Goal: Task Accomplishment & Management: Manage account settings

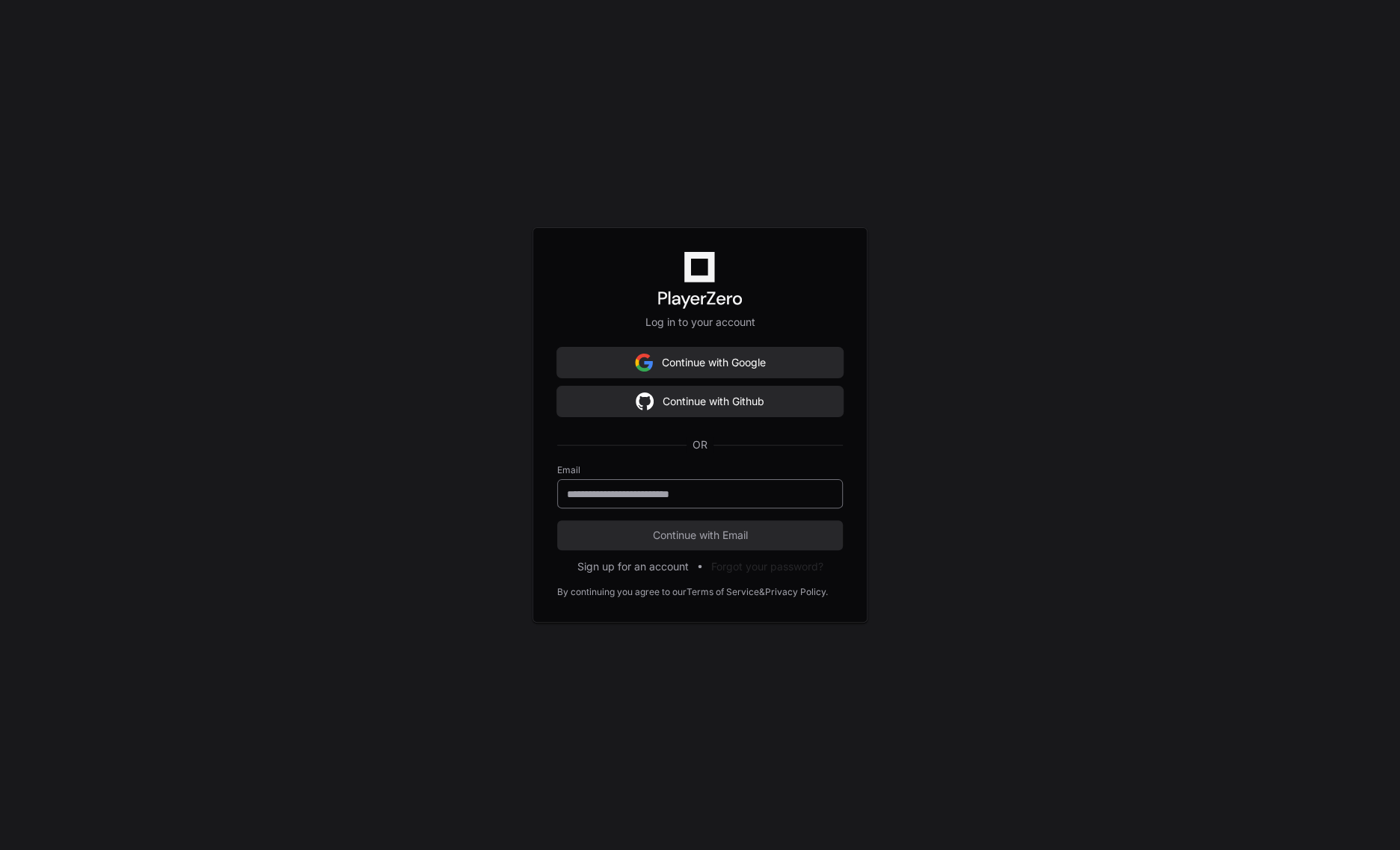
click at [665, 486] on div at bounding box center [700, 494] width 286 height 29
type input "**********"
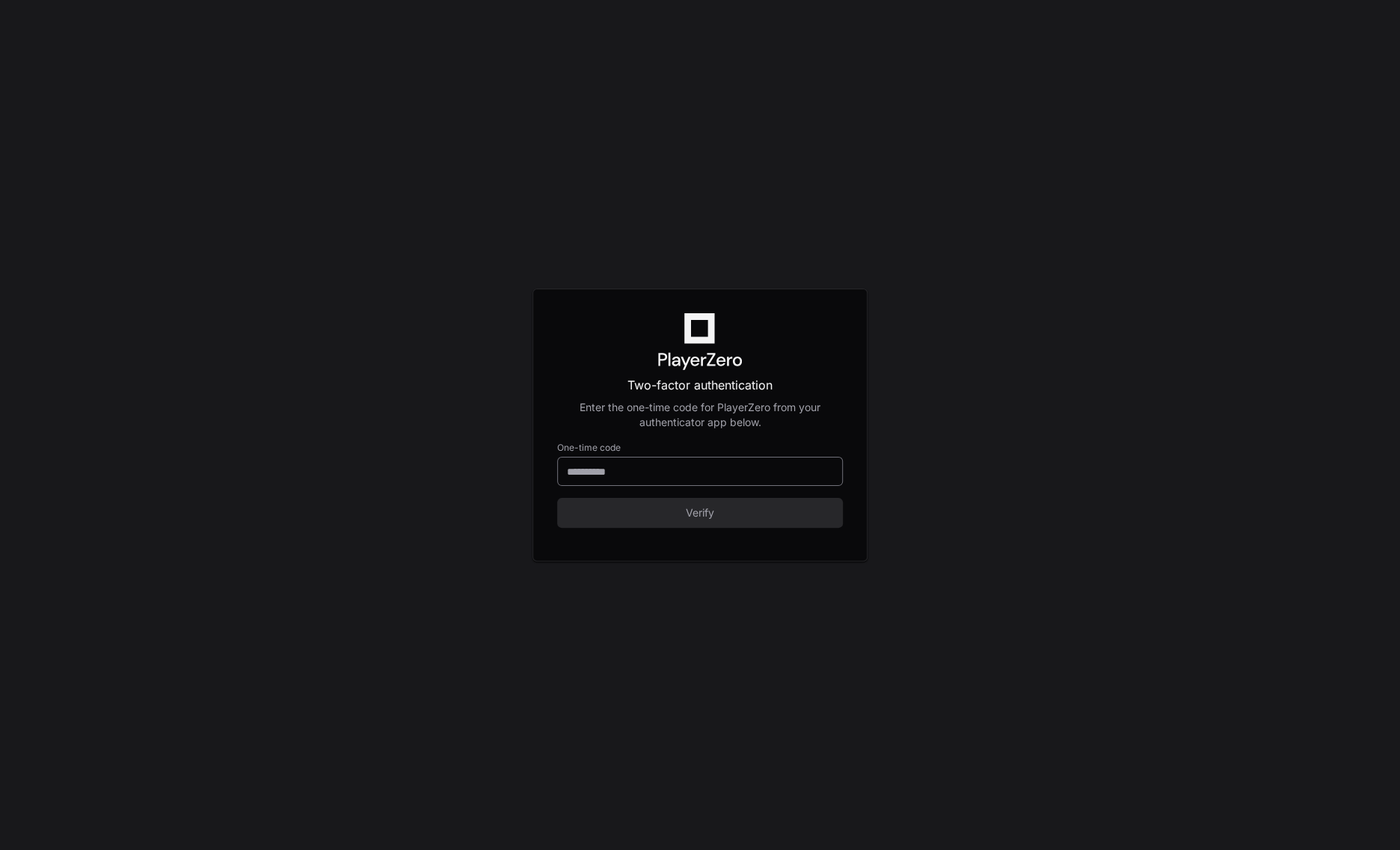
click at [654, 475] on input at bounding box center [700, 472] width 267 height 15
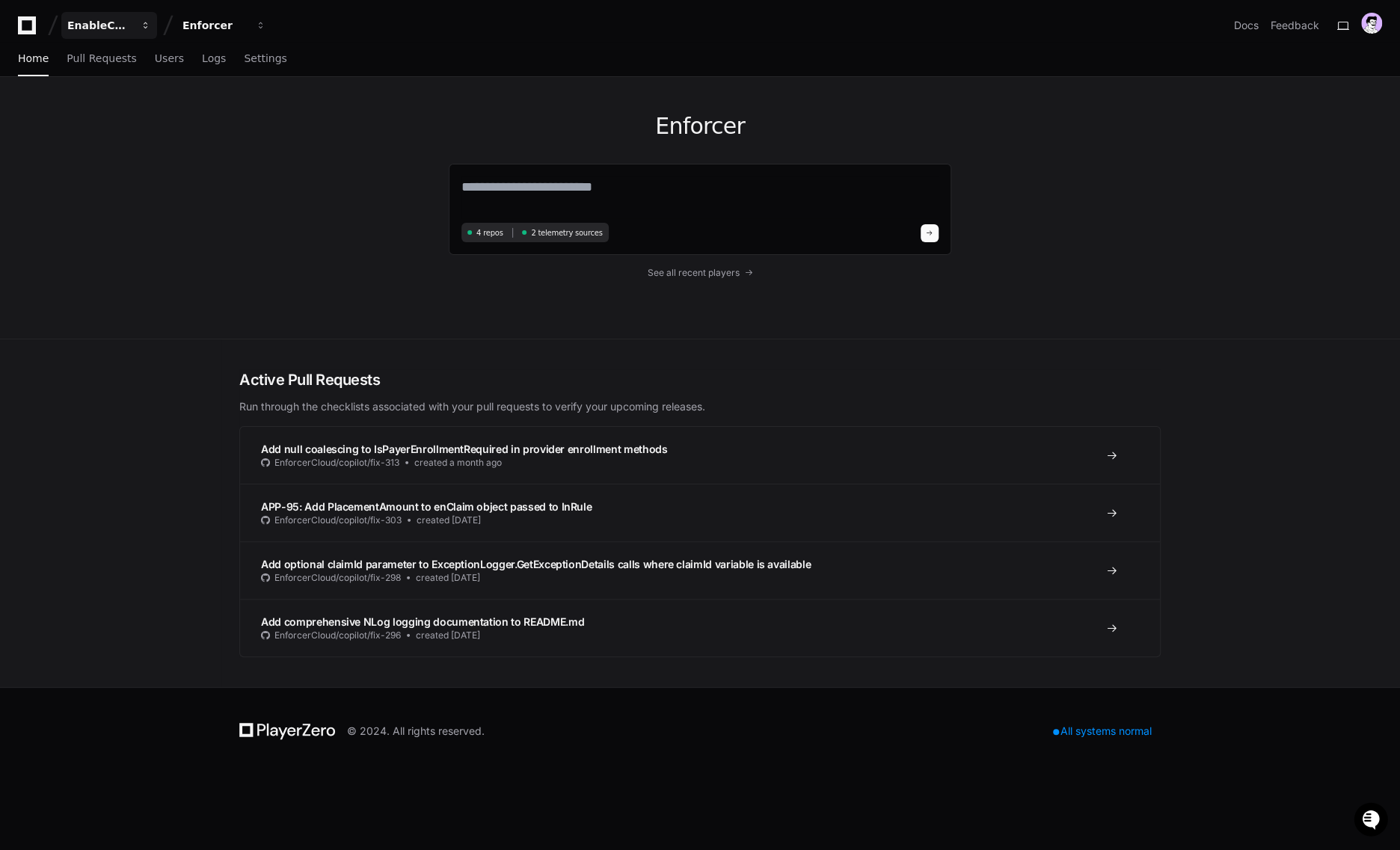
click at [90, 31] on div "EnableComp" at bounding box center [99, 26] width 64 height 15
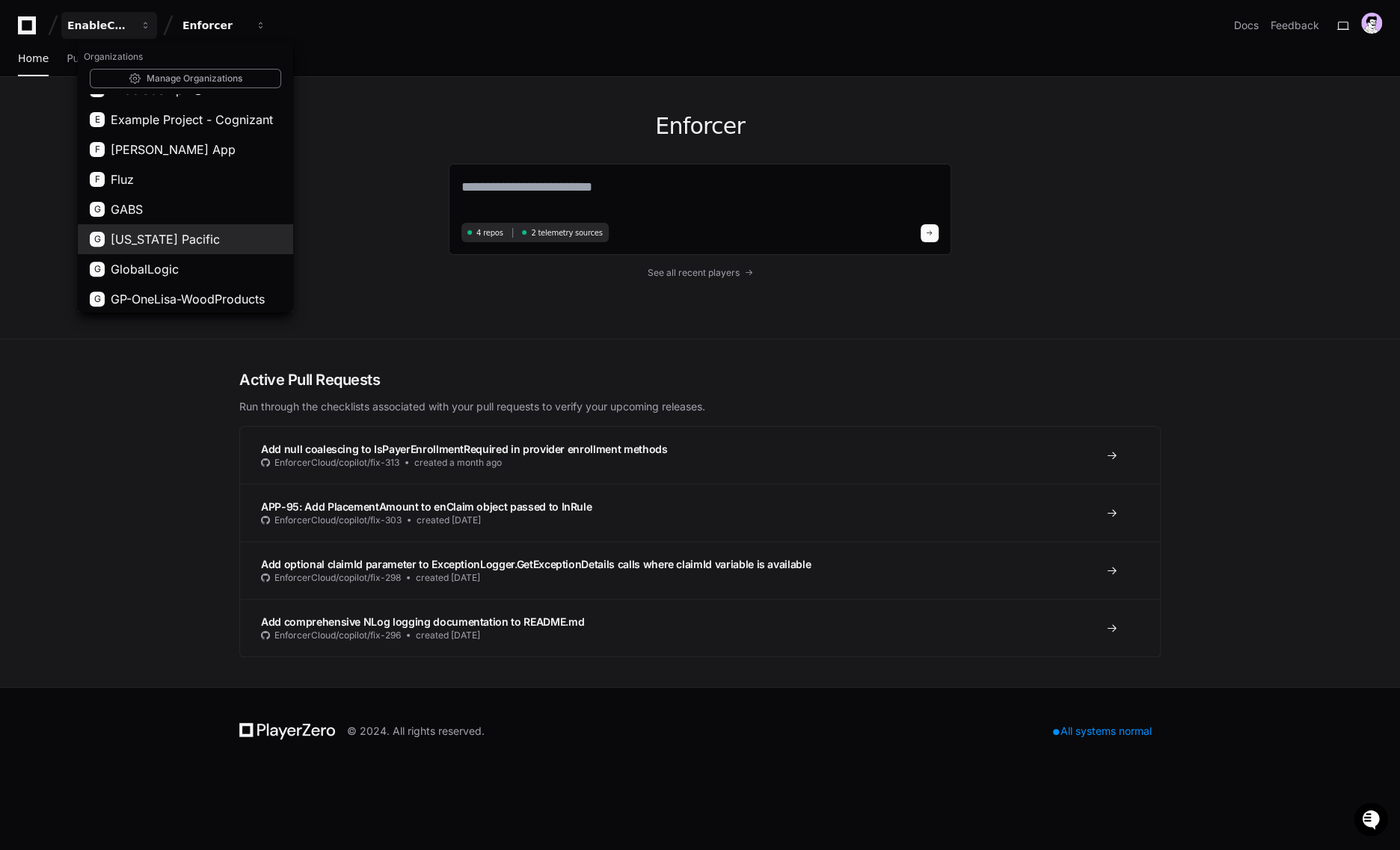
scroll to position [345, 0]
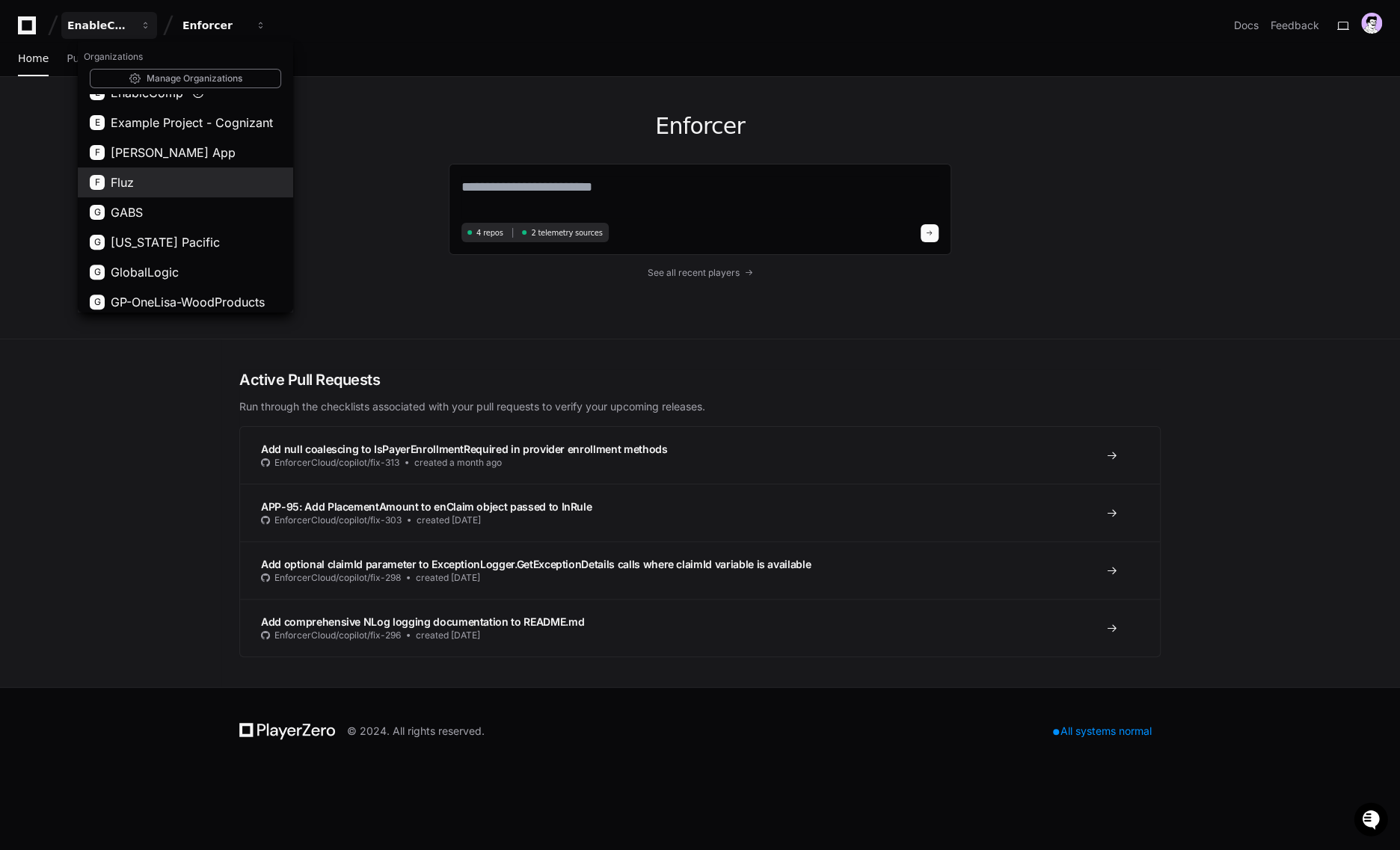
click at [131, 190] on span "Fluz" at bounding box center [122, 182] width 23 height 18
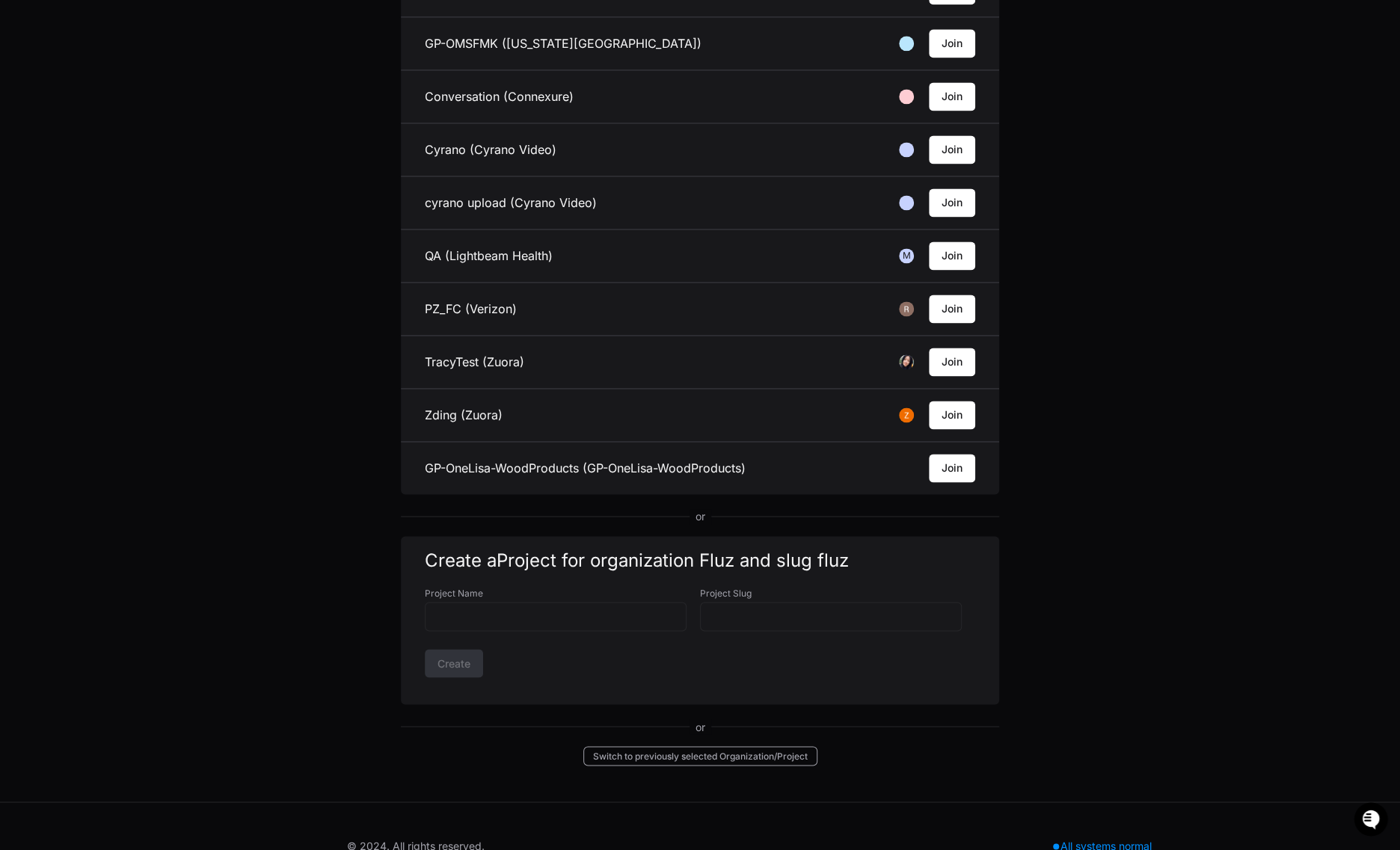
scroll to position [1448, 0]
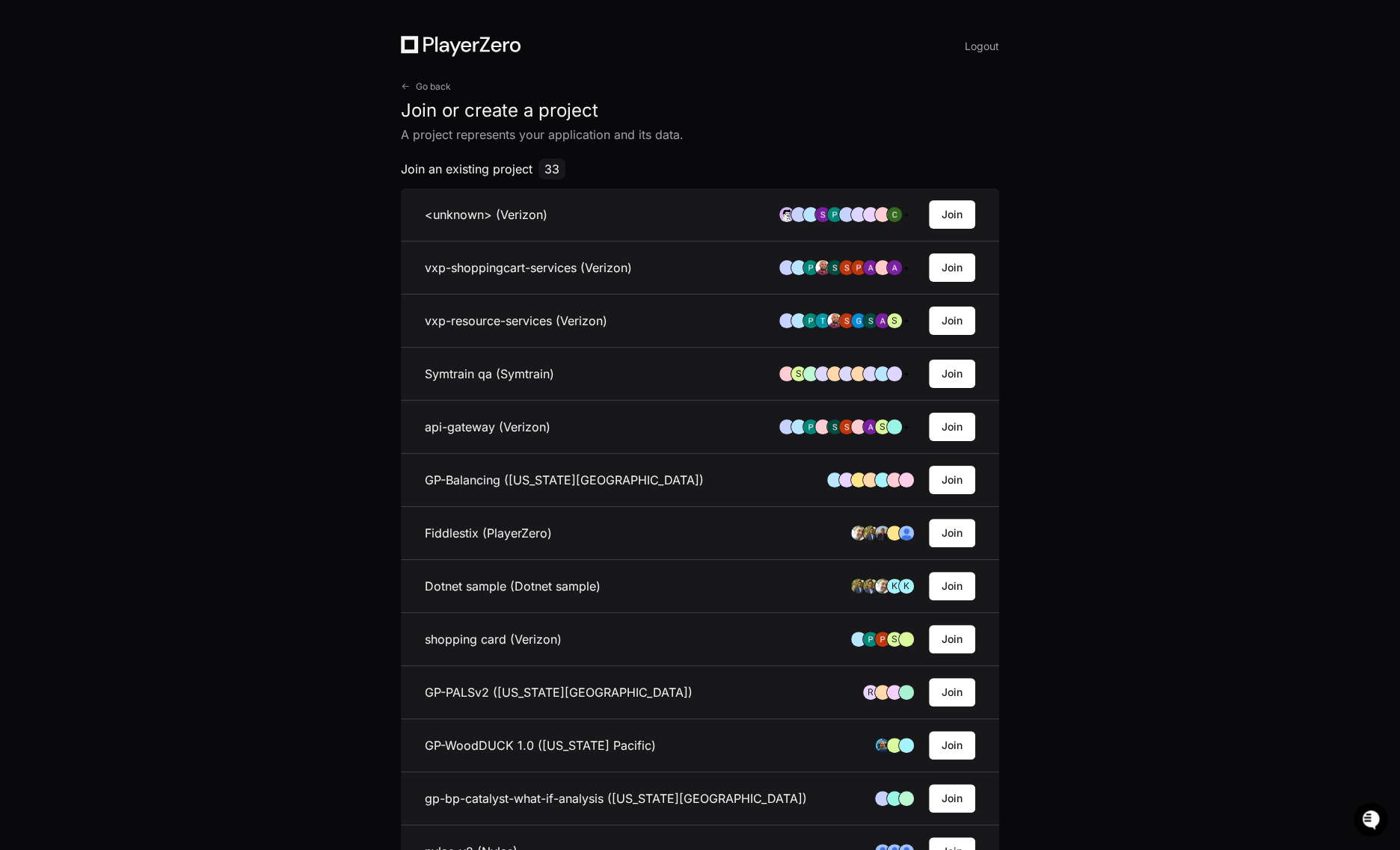
scroll to position [0, 0]
click at [430, 92] on span "Go back" at bounding box center [433, 87] width 35 height 12
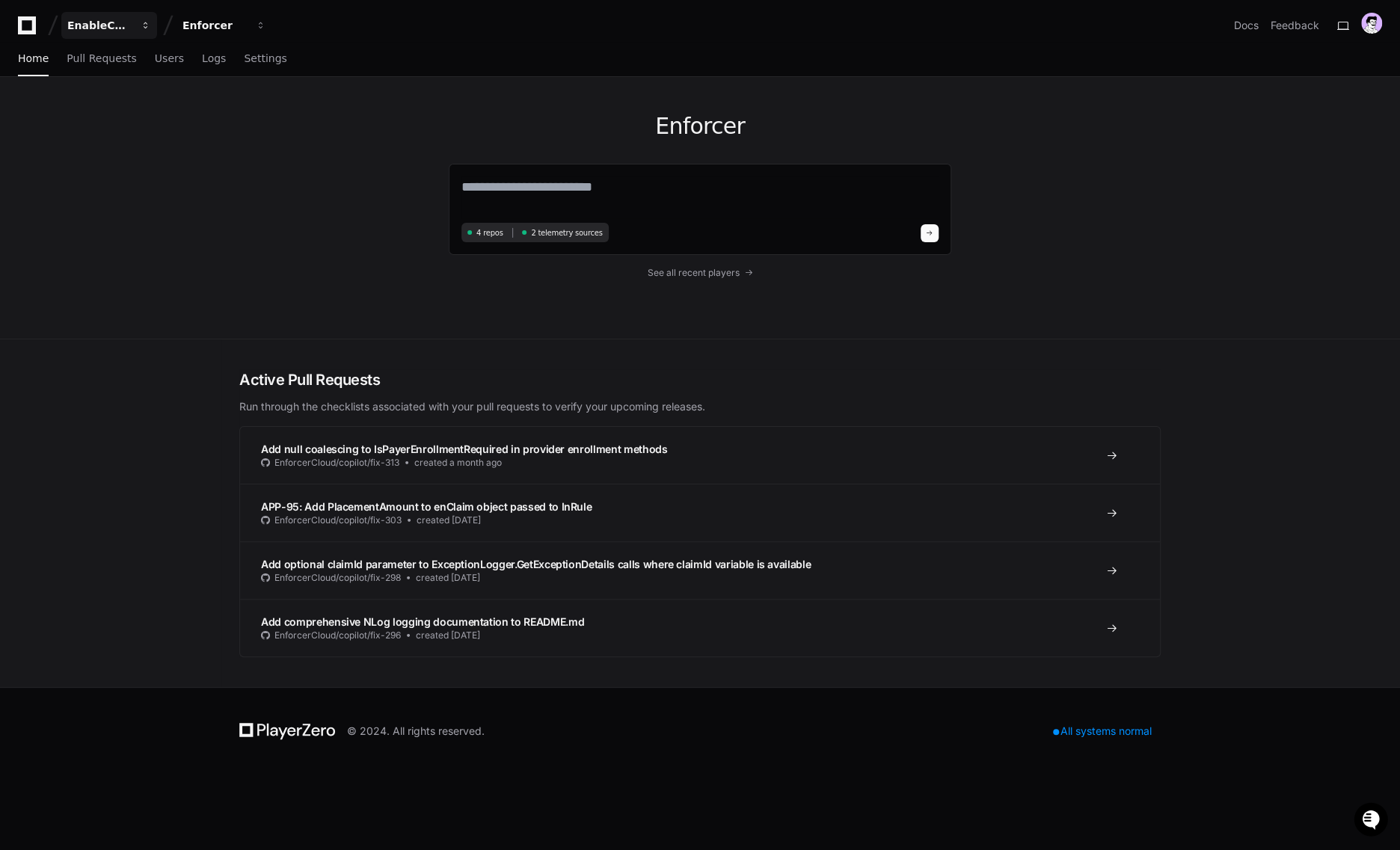
click at [106, 24] on div "EnableComp" at bounding box center [99, 26] width 64 height 15
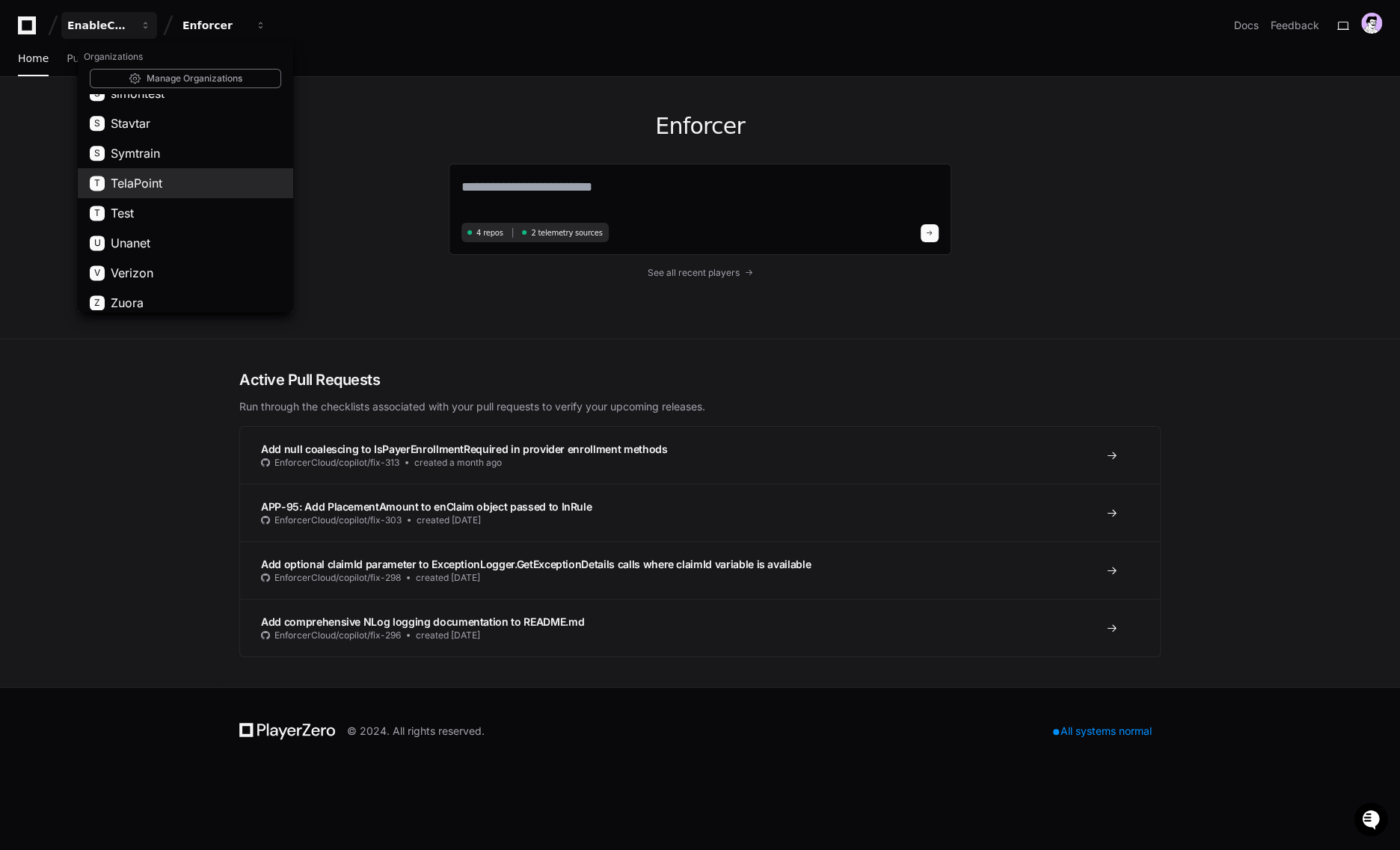
scroll to position [1429, 0]
click at [311, 60] on div "Home Pull Requests Users Logs Settings" at bounding box center [700, 58] width 1364 height 34
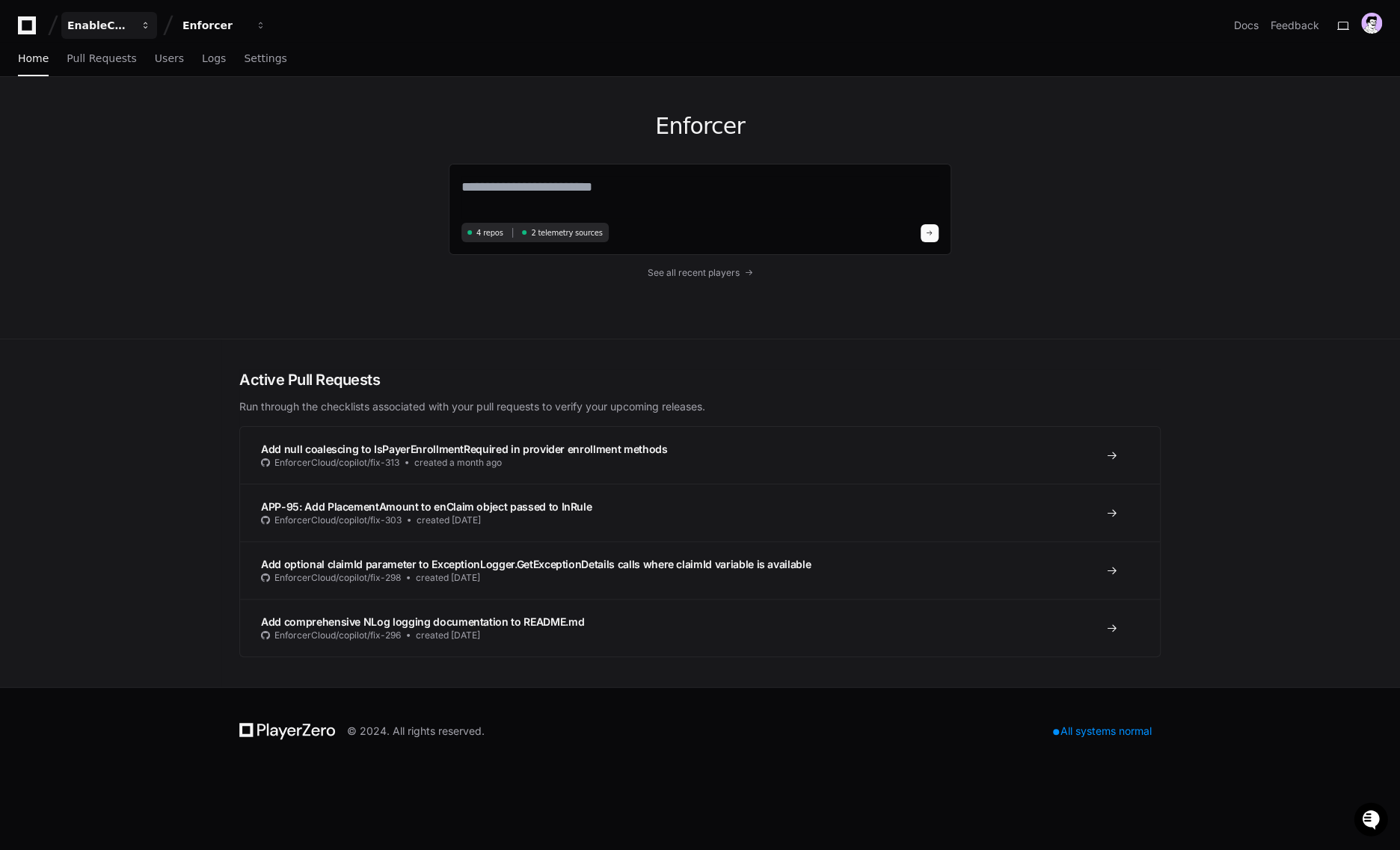
click at [119, 21] on div "EnableComp" at bounding box center [99, 26] width 64 height 15
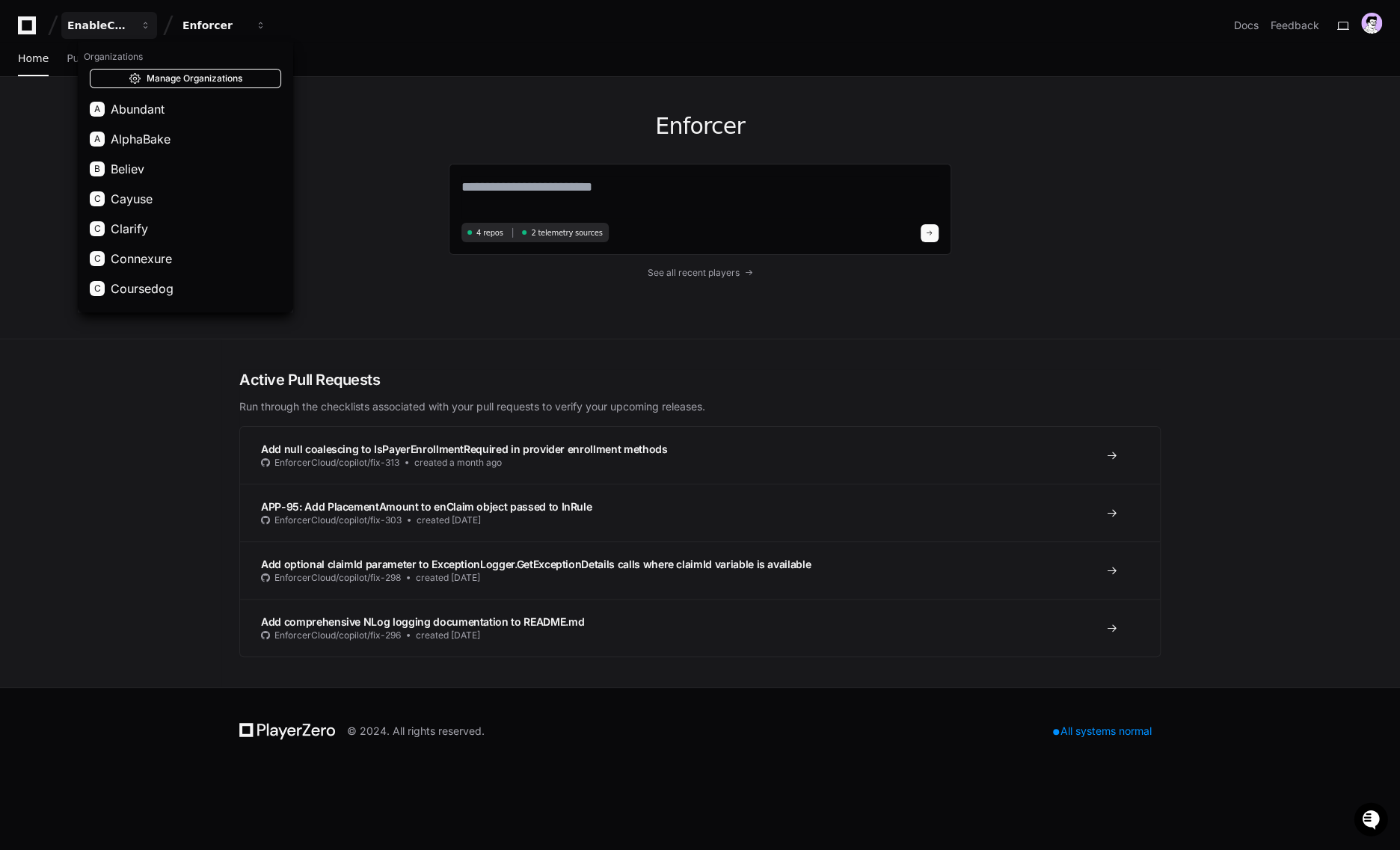
click at [198, 83] on link "Manage Organizations" at bounding box center [186, 78] width 192 height 19
